Goal: Information Seeking & Learning: Find specific fact

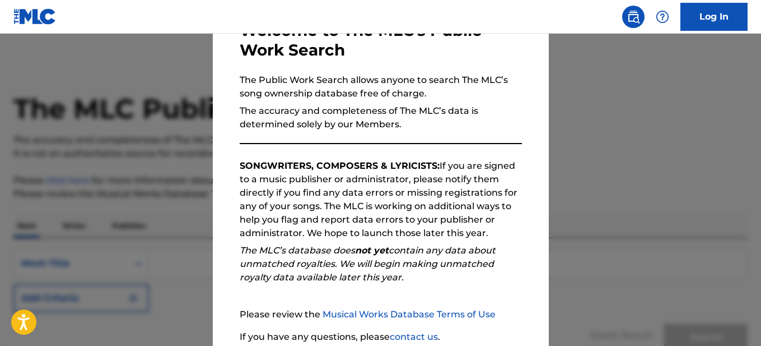
scroll to position [167, 0]
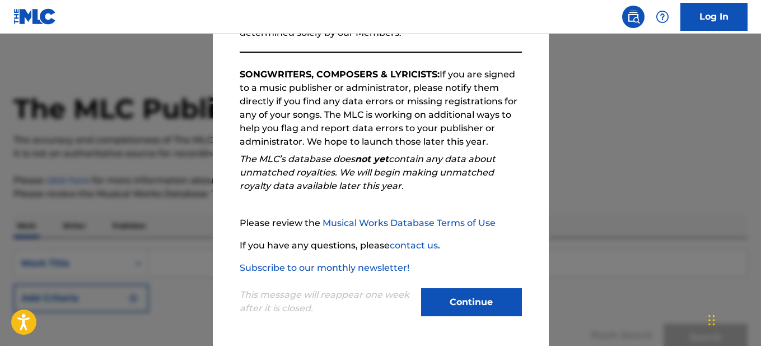
click at [471, 302] on button "Continue" at bounding box center [471, 302] width 101 height 28
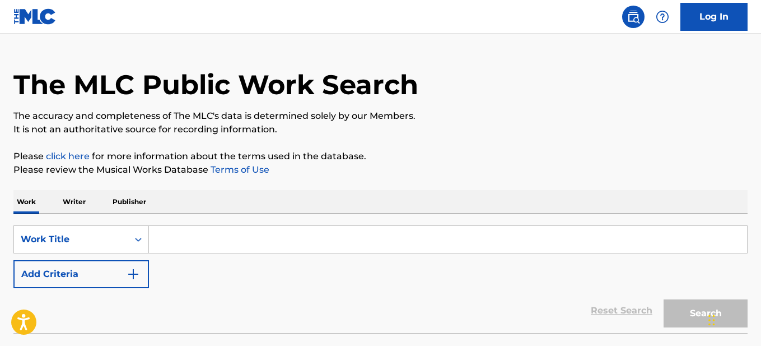
scroll to position [0, 0]
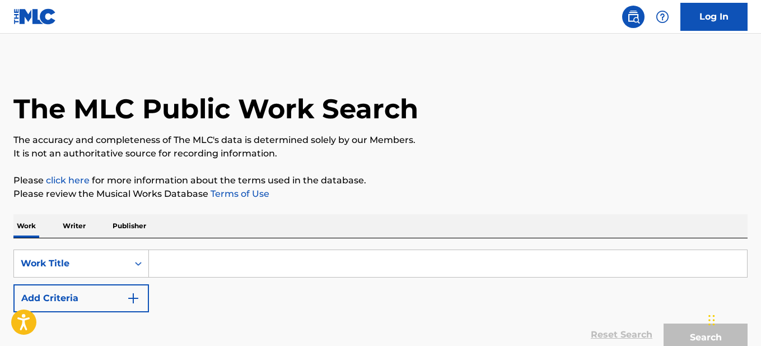
click at [75, 227] on p "Writer" at bounding box center [74, 226] width 30 height 24
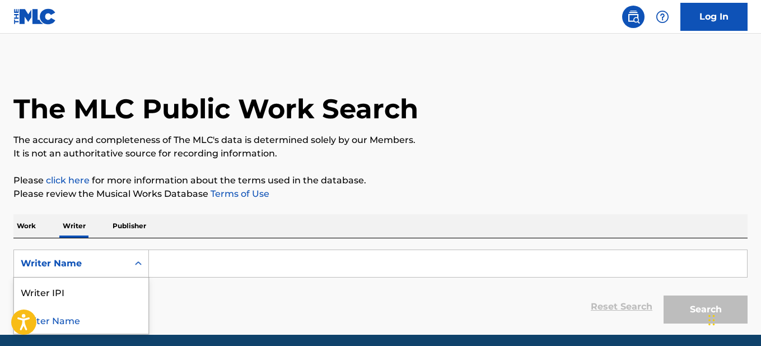
click at [77, 262] on div "Writer Name" at bounding box center [71, 262] width 101 height 13
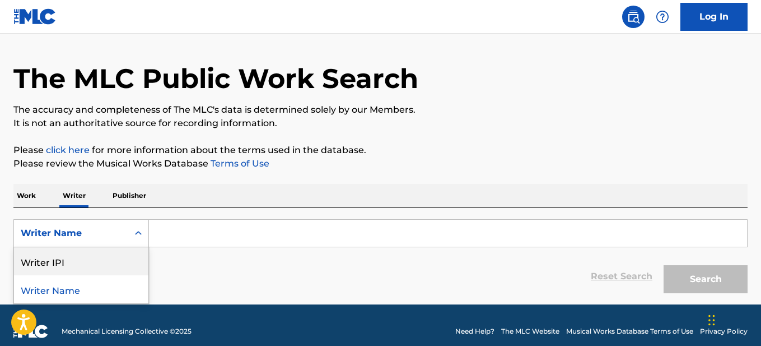
scroll to position [43, 0]
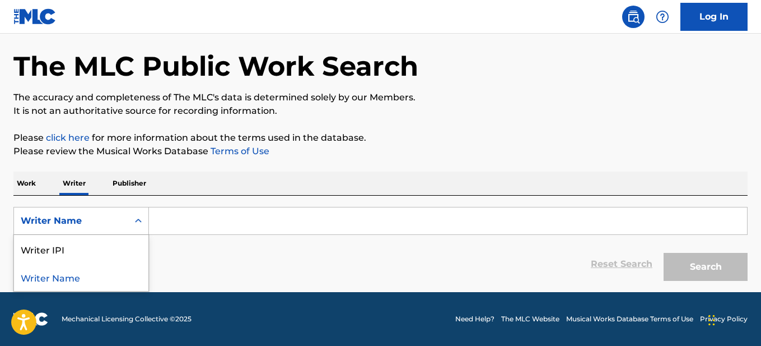
click at [57, 280] on div "Writer Name" at bounding box center [81, 277] width 134 height 28
click at [226, 215] on input "Search Form" at bounding box center [448, 220] width 598 height 27
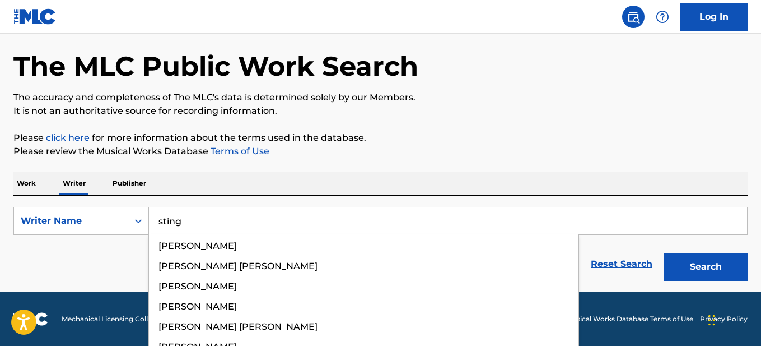
type input "sting"
click at [664, 253] on button "Search" at bounding box center [706, 267] width 84 height 28
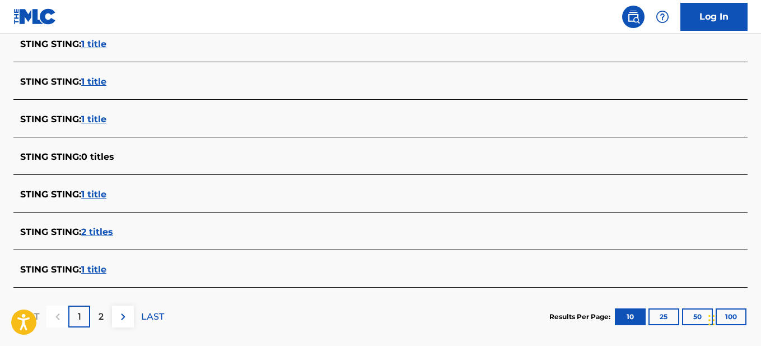
scroll to position [493, 0]
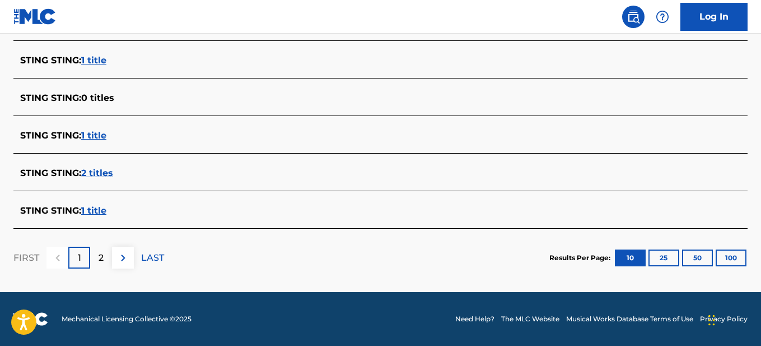
click at [100, 255] on p "2" at bounding box center [101, 257] width 5 height 13
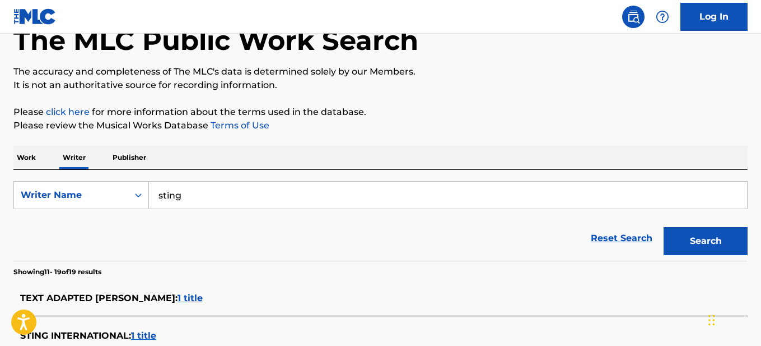
scroll to position [15, 0]
